Goal: Task Accomplishment & Management: Use online tool/utility

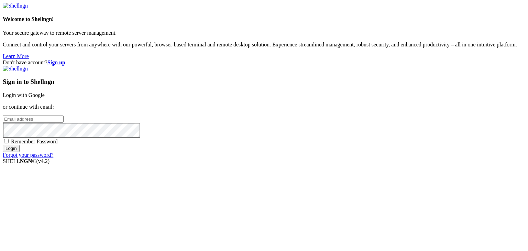
click at [64, 120] on input "email" at bounding box center [33, 118] width 61 height 7
type input "chrimson@gmail.com"
click at [58, 144] on span "Remember Password" at bounding box center [34, 141] width 47 height 6
click at [9, 143] on input "Remember Password" at bounding box center [6, 141] width 4 height 4
checkbox input "true"
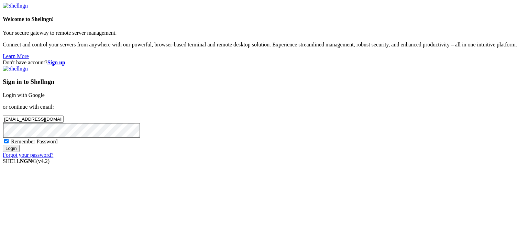
click at [20, 152] on input "Login" at bounding box center [11, 148] width 17 height 7
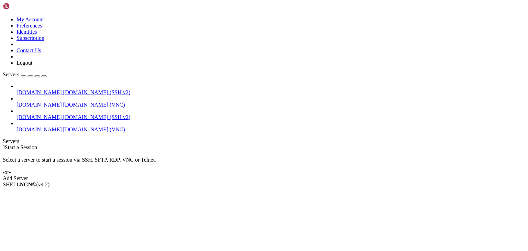
click at [40, 89] on span "[DOMAIN_NAME]" at bounding box center [38, 92] width 45 height 6
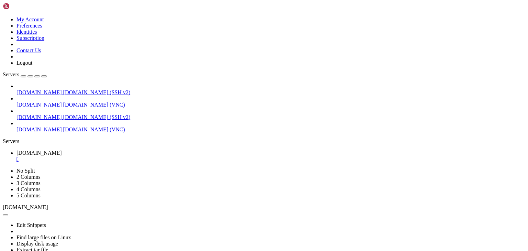
click at [40, 89] on span "[DOMAIN_NAME]" at bounding box center [38, 92] width 45 height 6
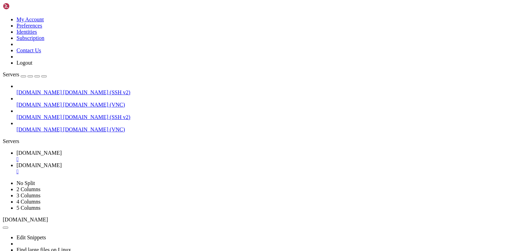
click at [40, 89] on span "[DOMAIN_NAME]" at bounding box center [38, 92] width 45 height 6
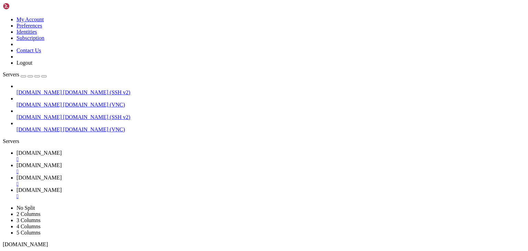
click at [235, 181] on div "" at bounding box center [270, 184] width 508 height 6
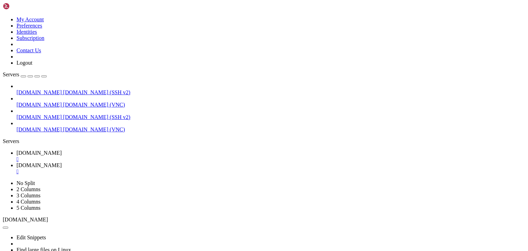
click at [23, 126] on span "[DOMAIN_NAME]" at bounding box center [38, 129] width 45 height 6
click at [47, 75] on button "button" at bounding box center [43, 76] width 5 height 2
click at [45, 150] on span "[DOMAIN_NAME]" at bounding box center [38, 153] width 45 height 6
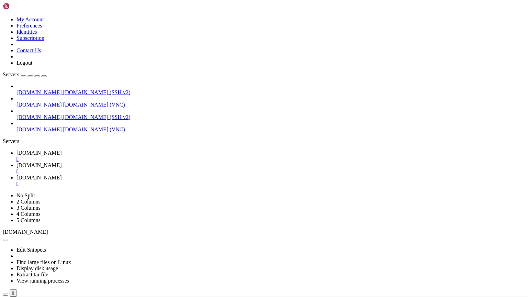
scroll to position [210, 0]
click at [147, 175] on link "limson.click " at bounding box center [270, 181] width 508 height 12
click at [159, 175] on link "limson.click " at bounding box center [270, 181] width 508 height 12
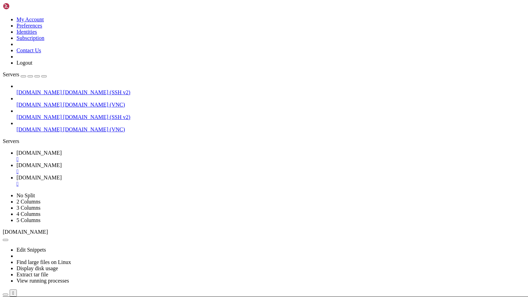
click at [158, 181] on div "" at bounding box center [270, 184] width 508 height 6
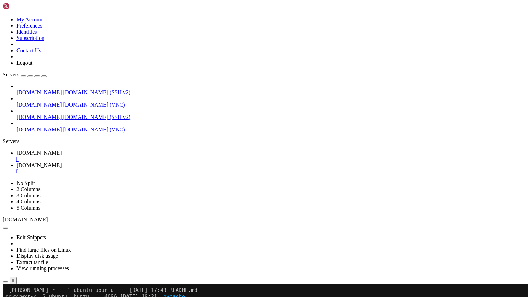
click at [3, 180] on icon at bounding box center [3, 180] width 0 height 0
click at [41, 186] on link "2 Columns" at bounding box center [28, 189] width 24 height 6
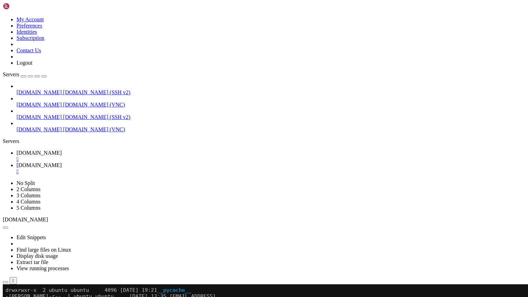
click at [404, 150] on ul "chrimson.net  chrimson.net " at bounding box center [264, 162] width 522 height 25
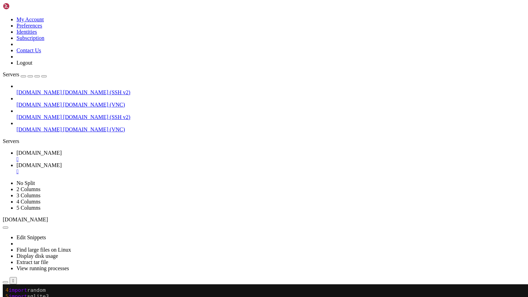
drag, startPoint x: 5, startPoint y: 401, endPoint x: 15, endPoint y: 405, distance: 11.7
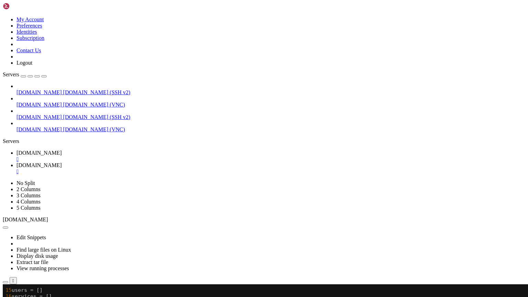
drag, startPoint x: 7, startPoint y: 401, endPoint x: 158, endPoint y: 460, distance: 162.8
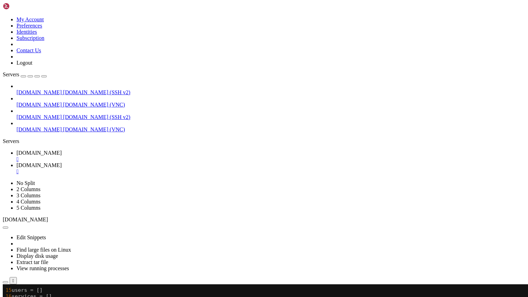
drag, startPoint x: 6, startPoint y: 401, endPoint x: 140, endPoint y: 439, distance: 139.0
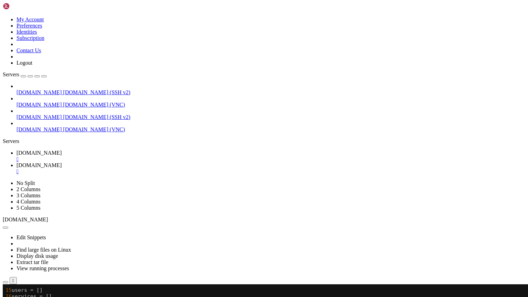
drag, startPoint x: 61, startPoint y: 447, endPoint x: 67, endPoint y: 453, distance: 9.0
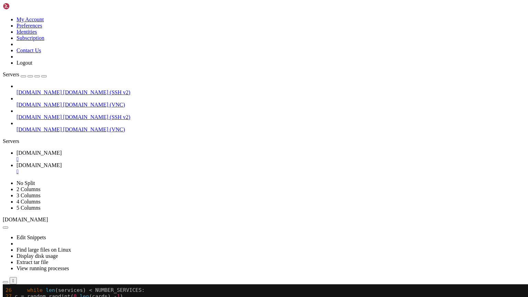
scroll to position [470, 0]
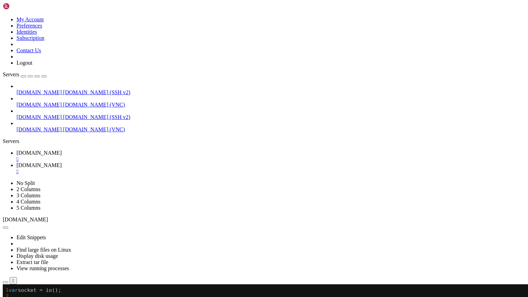
scroll to position [686, 0]
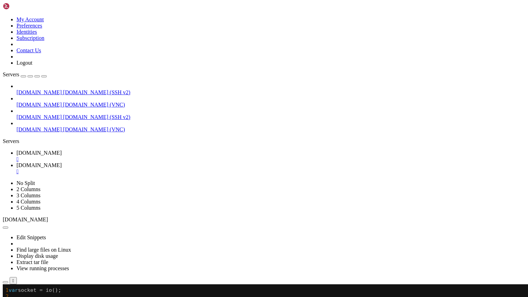
click at [48, 216] on span "[DOMAIN_NAME]" at bounding box center [25, 219] width 45 height 6
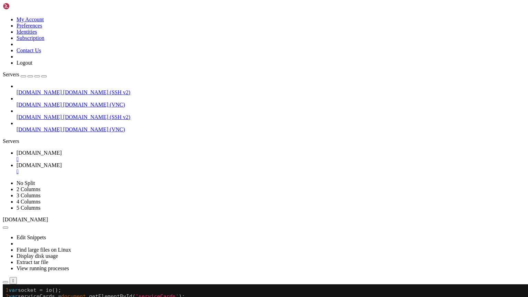
scroll to position [847, 0]
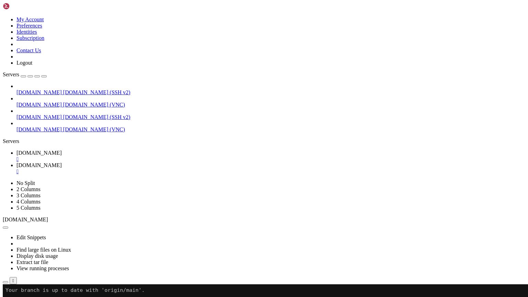
scroll to position [390, 0]
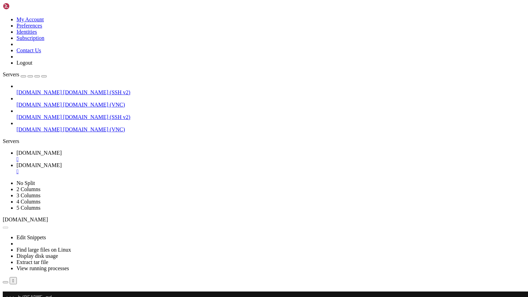
scroll to position [513, 0]
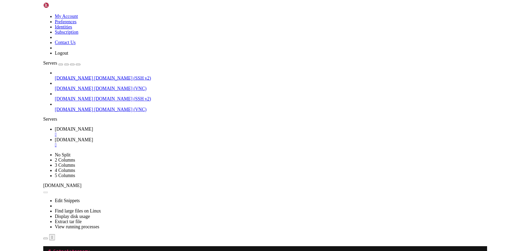
scroll to position [3197, 0]
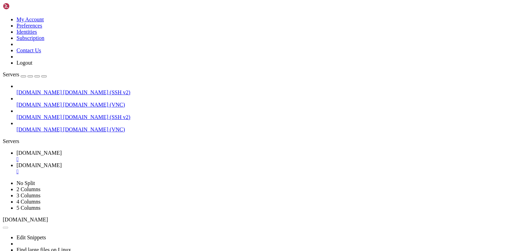
click at [55, 156] on div "" at bounding box center [270, 159] width 508 height 6
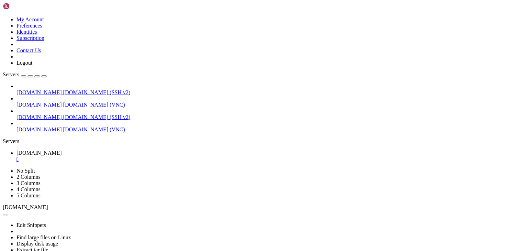
scroll to position [3185, 0]
click at [55, 156] on div "" at bounding box center [270, 159] width 508 height 6
